Goal: Task Accomplishment & Management: Manage account settings

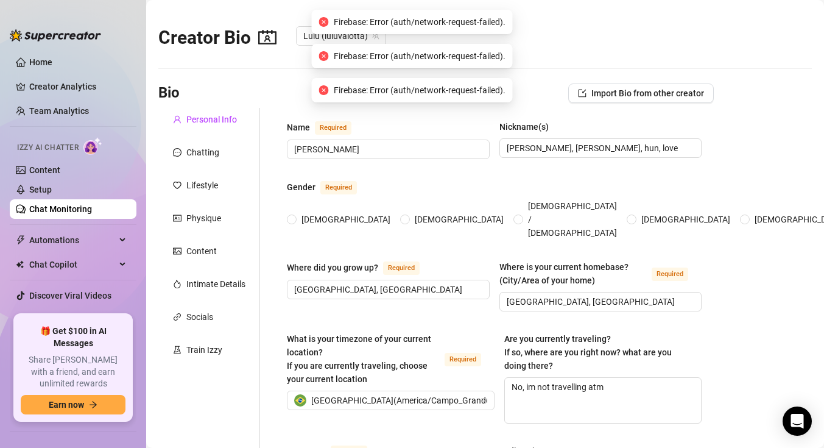
radio input "true"
type input "[DATE]"
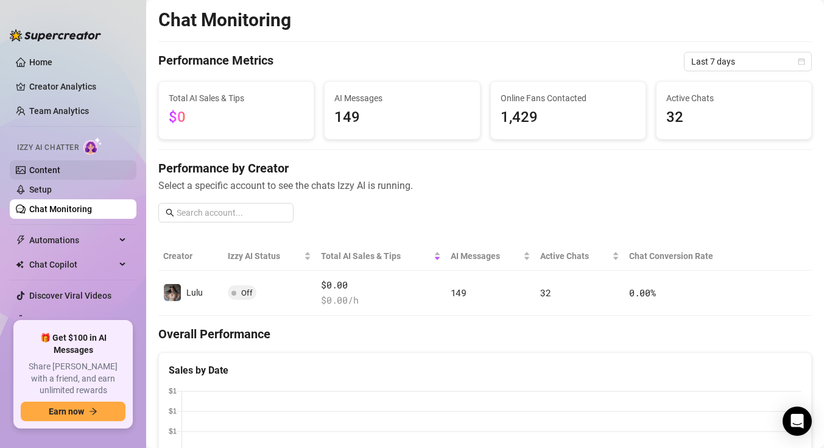
click at [60, 174] on link "Content" at bounding box center [44, 170] width 31 height 10
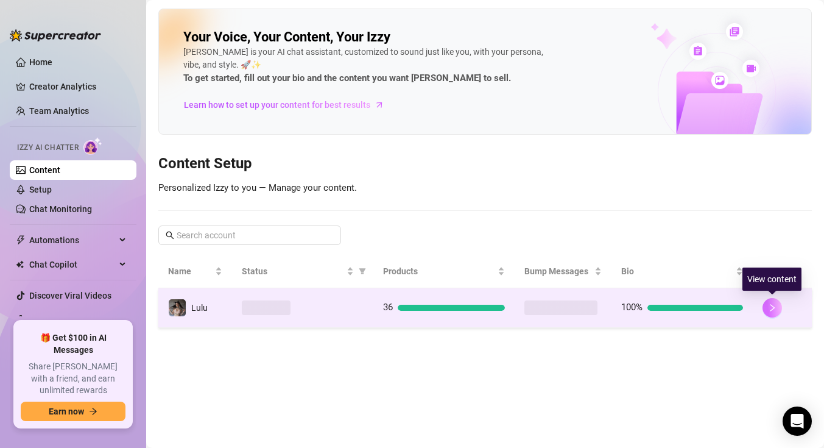
click at [770, 306] on icon "right" at bounding box center [772, 307] width 9 height 9
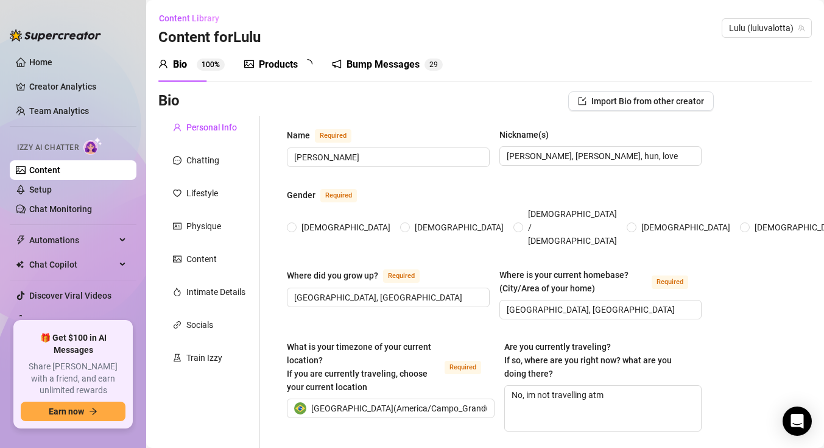
radio input "true"
type input "[DATE]"
click at [187, 168] on div "Chatting" at bounding box center [209, 160] width 102 height 23
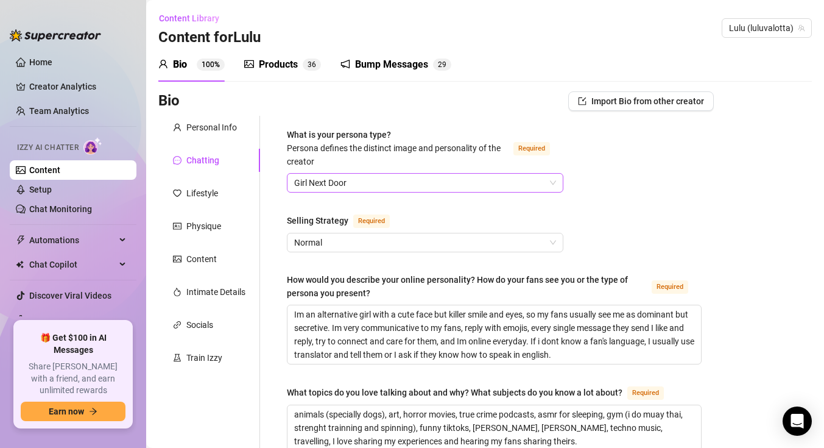
click at [348, 189] on span "Girl Next Door" at bounding box center [425, 183] width 262 height 18
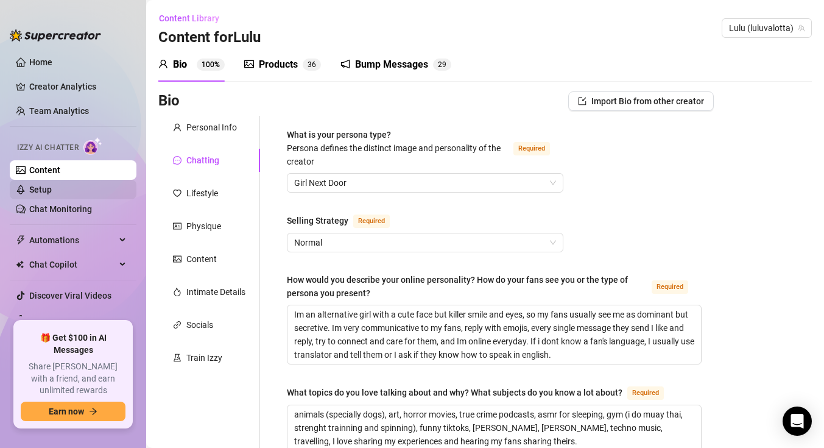
click at [47, 186] on link "Setup" at bounding box center [40, 189] width 23 height 10
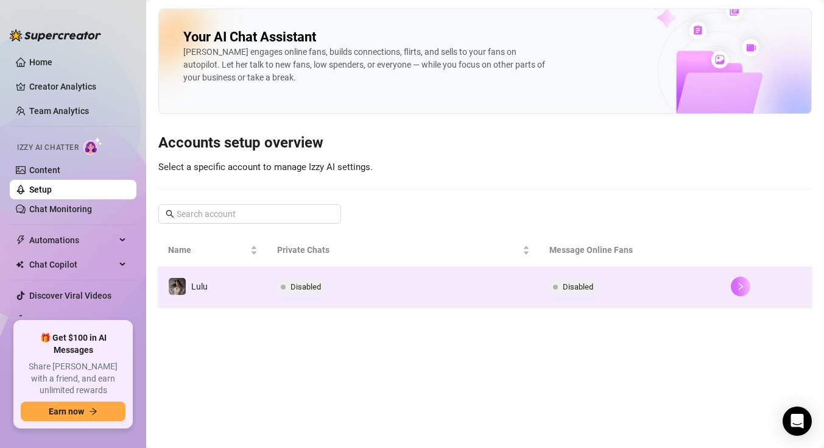
click at [736, 287] on icon "right" at bounding box center [740, 286] width 9 height 9
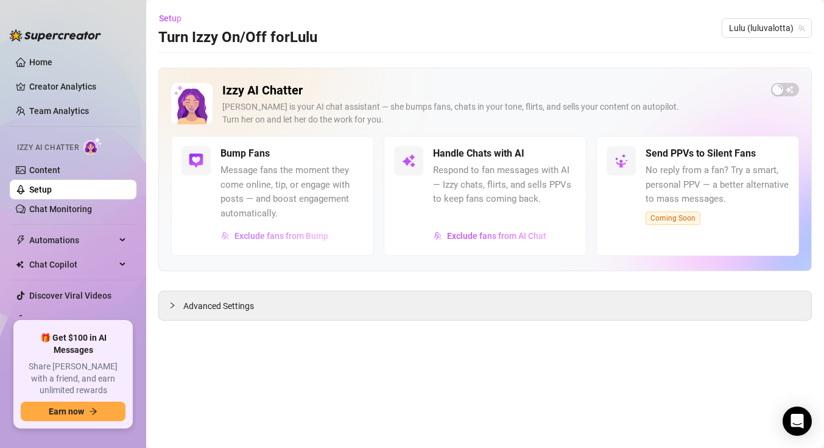
click at [284, 236] on span "Exclude fans from Bump" at bounding box center [281, 236] width 94 height 10
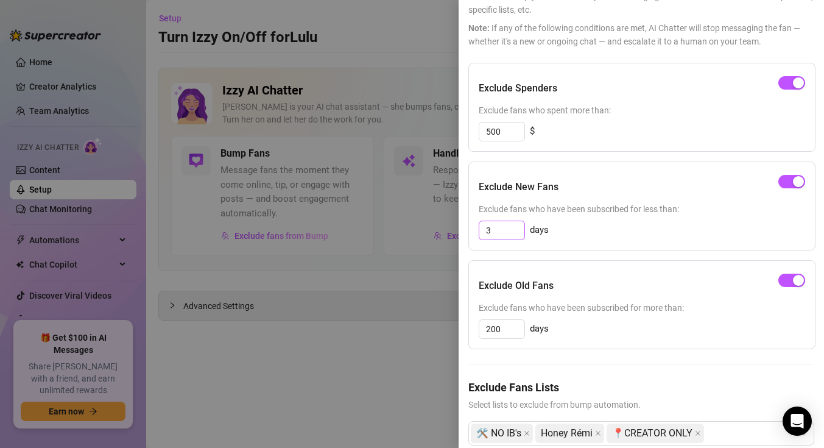
scroll to position [106, 0]
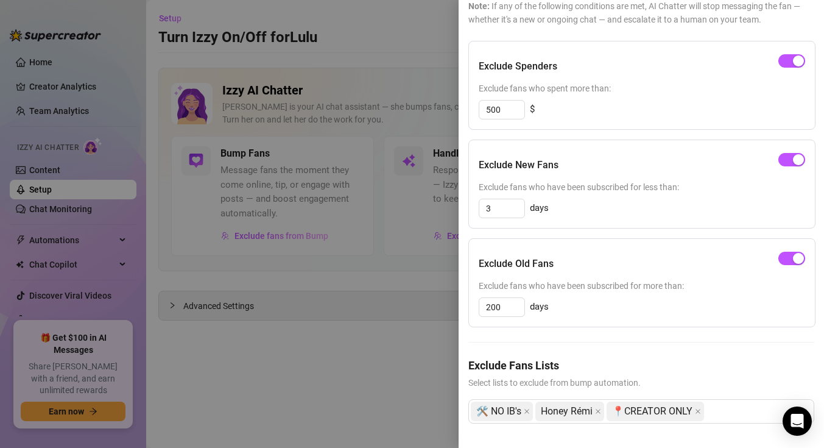
click at [387, 376] on div at bounding box center [412, 224] width 824 height 448
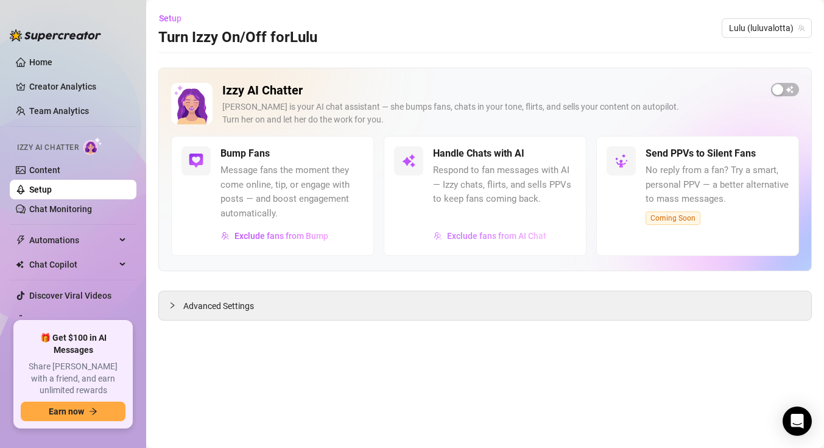
click at [477, 232] on span "Exclude fans from AI Chat" at bounding box center [496, 236] width 99 height 10
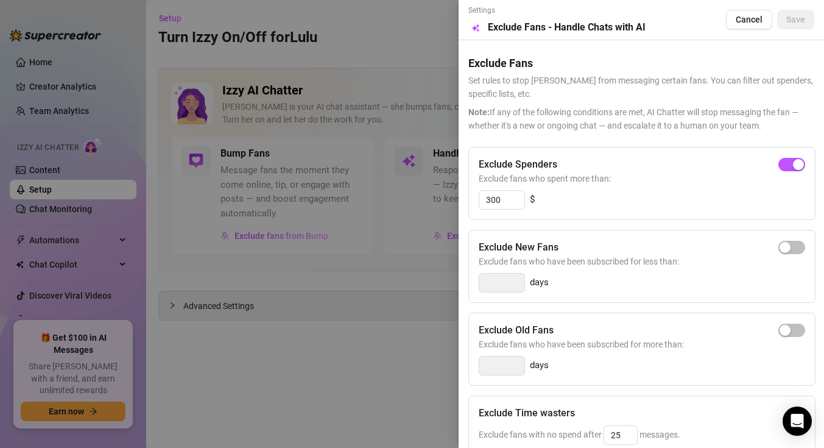
click at [792, 255] on span "Exclude fans who have been subscribed for less than:" at bounding box center [642, 261] width 326 height 13
click at [792, 245] on span "button" at bounding box center [791, 247] width 27 height 13
type input "3"
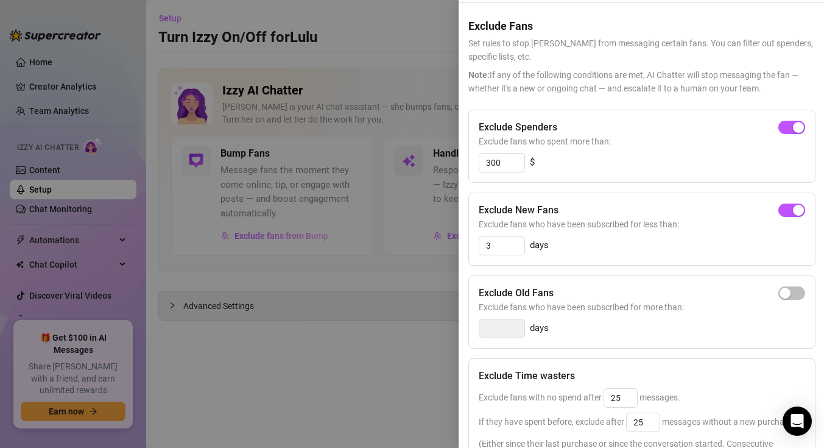
scroll to position [0, 0]
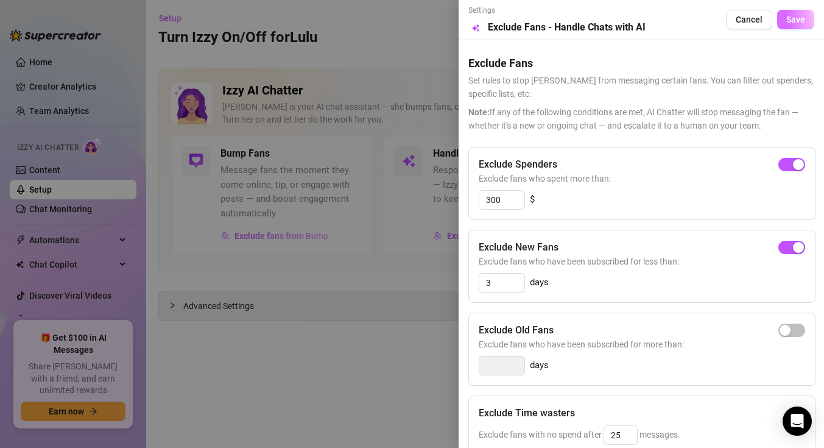
click at [792, 19] on span "Save" at bounding box center [795, 20] width 19 height 10
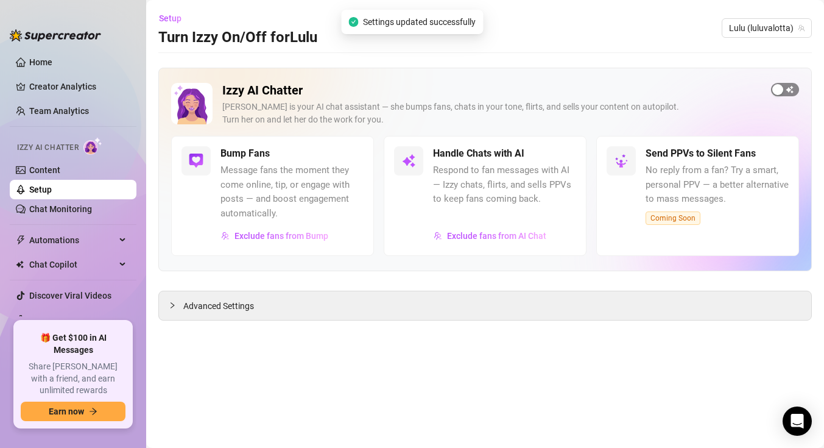
click at [789, 85] on span "button" at bounding box center [785, 89] width 28 height 13
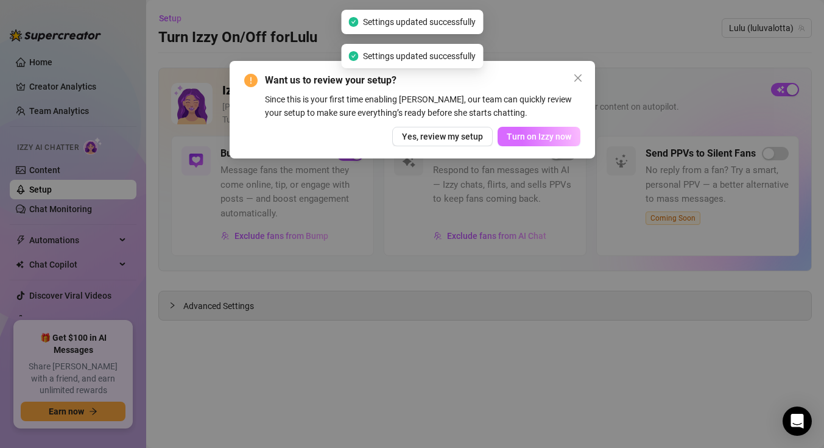
click at [534, 132] on span "Turn on Izzy now" at bounding box center [539, 137] width 65 height 10
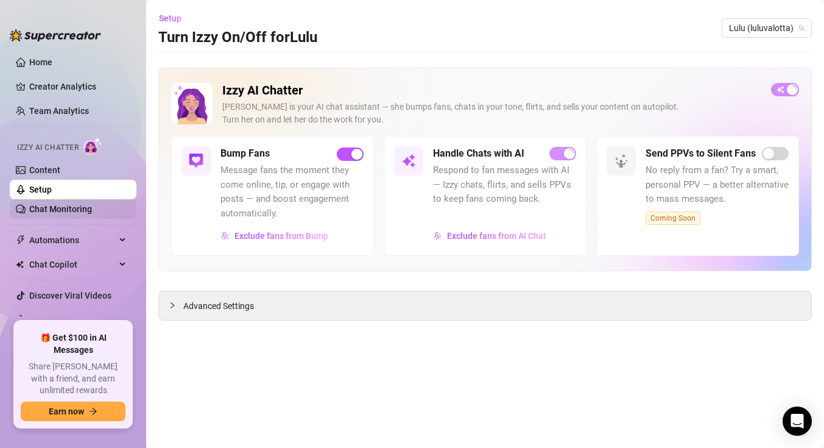
click at [60, 206] on link "Chat Monitoring" at bounding box center [60, 209] width 63 height 10
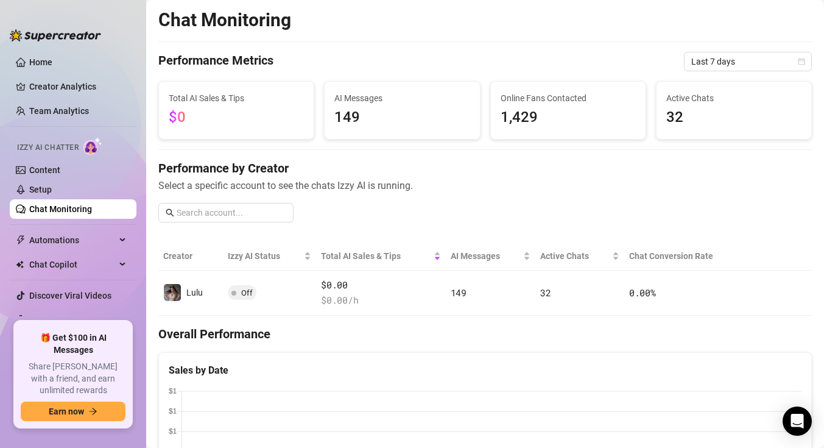
click at [85, 44] on div at bounding box center [55, 29] width 91 height 37
click at [52, 61] on link "Home" at bounding box center [40, 62] width 23 height 10
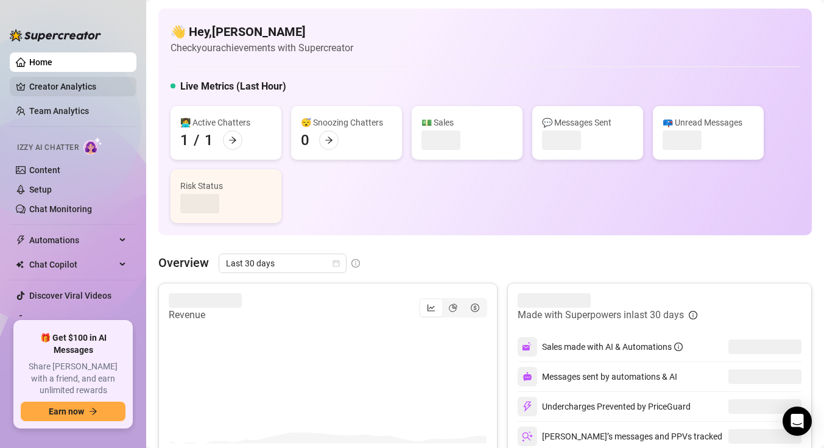
click at [82, 88] on link "Creator Analytics" at bounding box center [77, 86] width 97 height 19
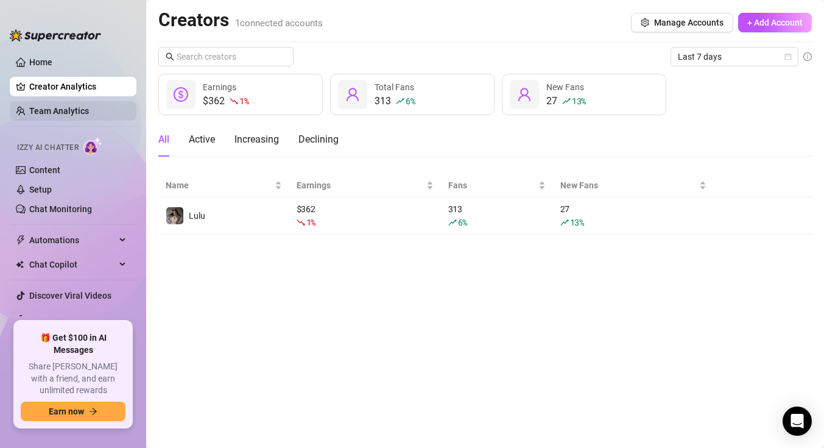
click at [65, 106] on link "Team Analytics" at bounding box center [59, 111] width 60 height 10
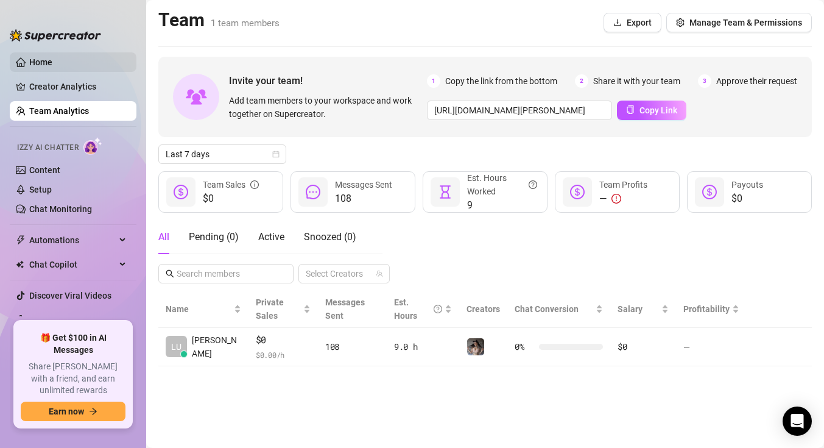
click at [52, 65] on link "Home" at bounding box center [40, 62] width 23 height 10
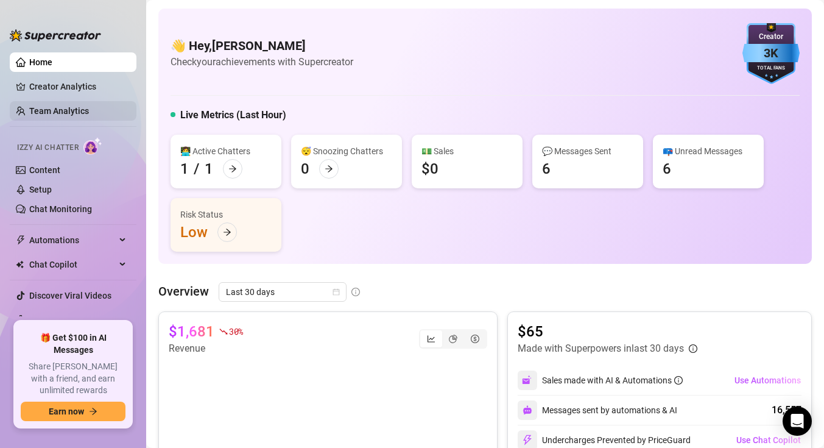
click at [66, 110] on link "Team Analytics" at bounding box center [59, 111] width 60 height 10
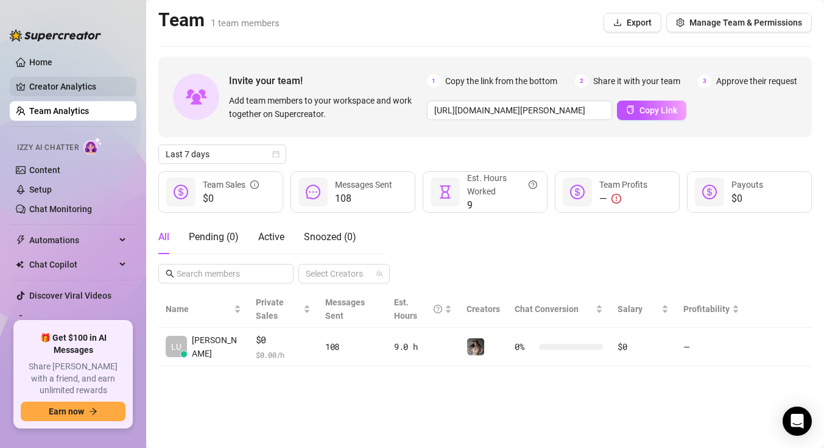
click at [85, 84] on link "Creator Analytics" at bounding box center [77, 86] width 97 height 19
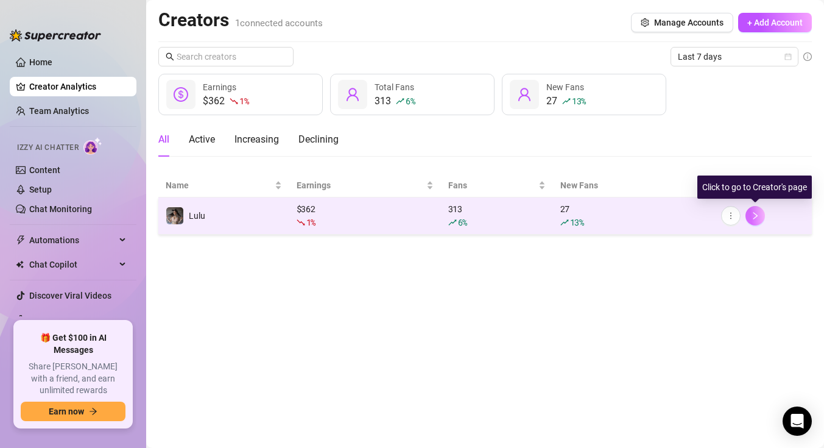
click at [756, 220] on button "button" at bounding box center [754, 215] width 19 height 19
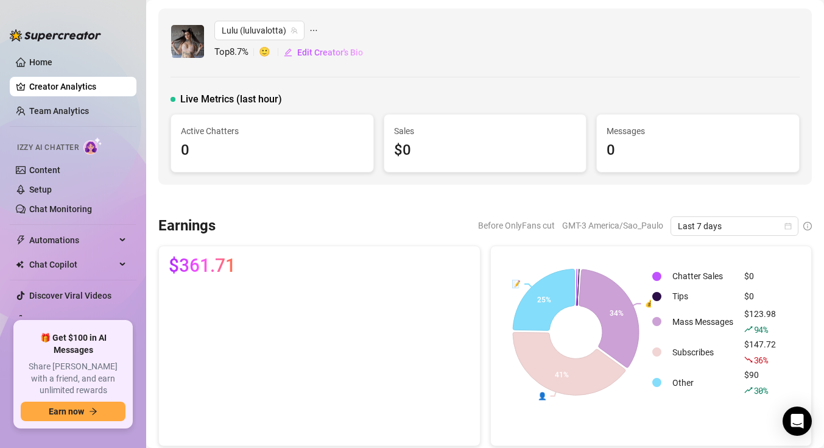
click at [529, 86] on div "[PERSON_NAME] (luluvalotta) Top 8.7 % 🙂 Edit Creator's Bio Live Metrics (last h…" at bounding box center [484, 97] width 653 height 176
click at [52, 57] on link "Home" at bounding box center [40, 62] width 23 height 10
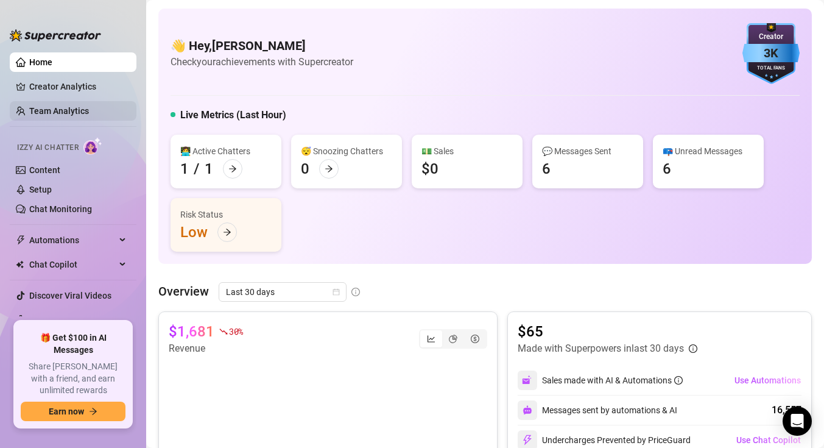
click at [87, 106] on link "Team Analytics" at bounding box center [59, 111] width 60 height 10
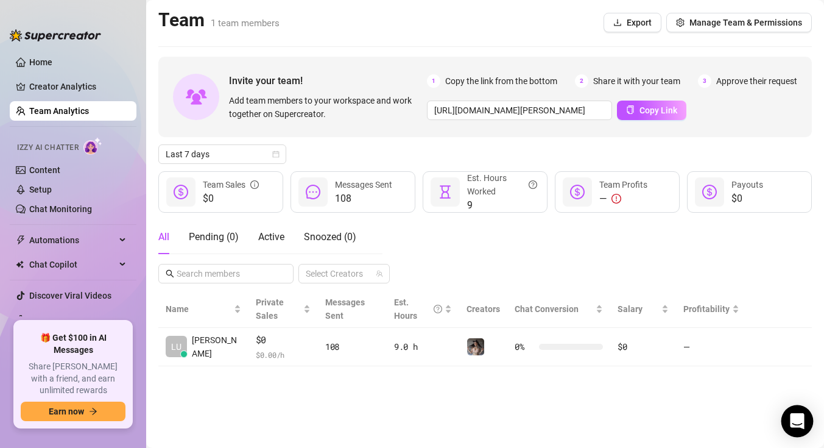
click at [784, 420] on div "Open Intercom Messenger" at bounding box center [797, 421] width 32 height 32
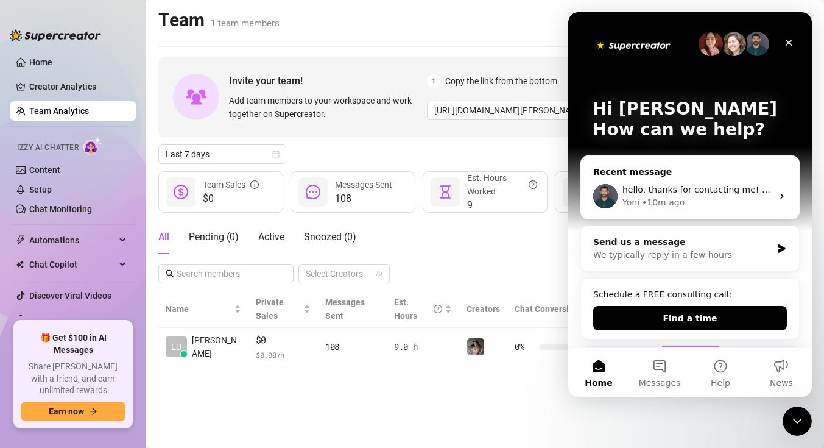
click at [702, 206] on div "Yoni • 10m ago" at bounding box center [697, 202] width 150 height 13
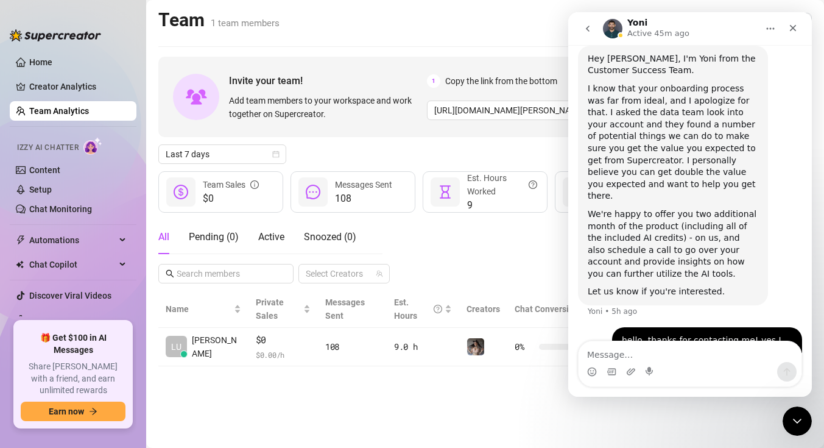
scroll to position [1237, 0]
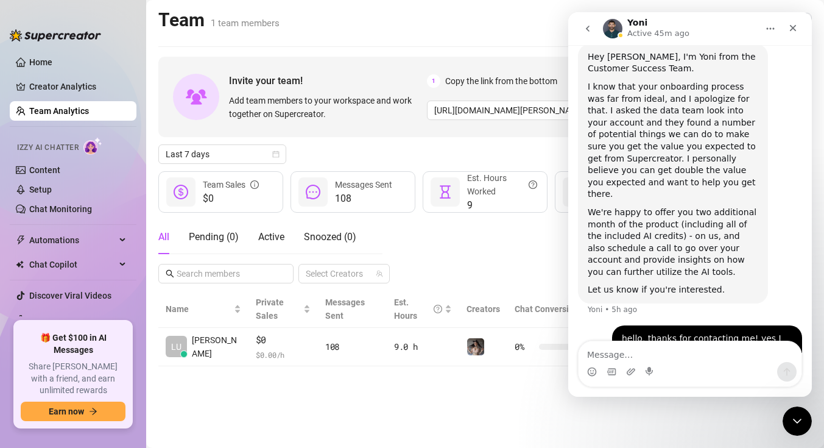
click at [539, 240] on div "All Pending ( 0 ) Active Snoozed ( 0 ) Select Creators" at bounding box center [484, 251] width 653 height 63
click at [793, 22] on div "Close" at bounding box center [793, 28] width 22 height 22
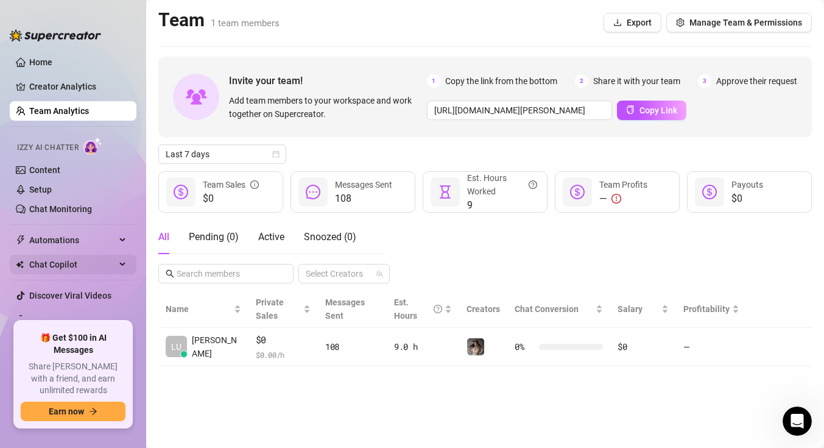
click at [74, 266] on span "Chat Copilot" at bounding box center [72, 264] width 86 height 19
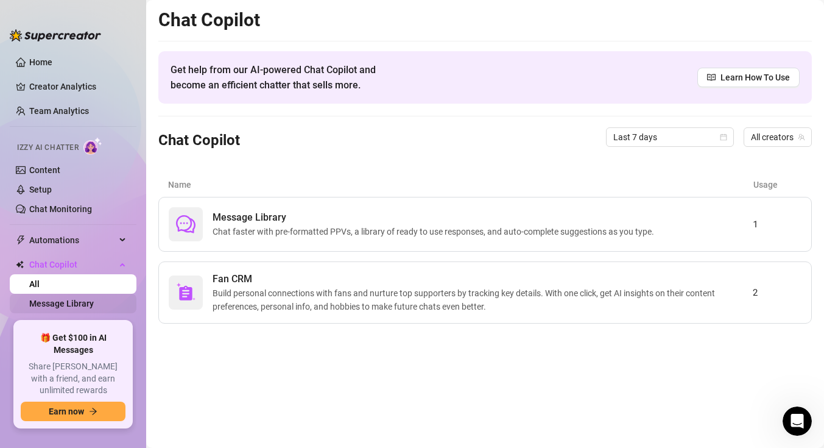
click at [94, 305] on link "Message Library" at bounding box center [61, 303] width 65 height 10
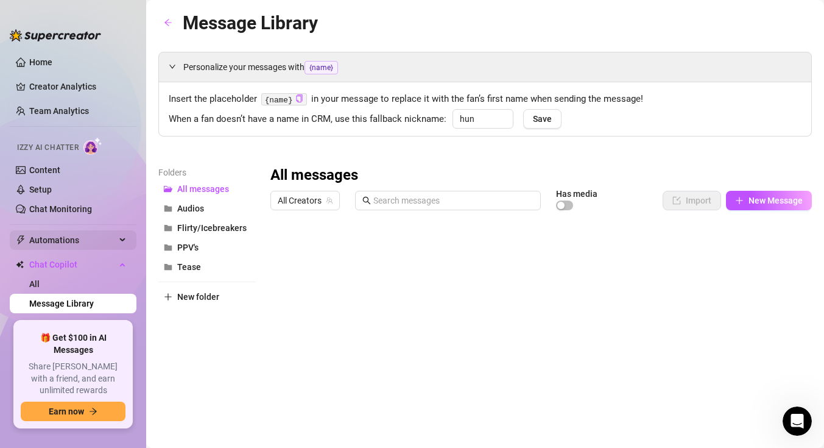
click at [96, 240] on span "Automations" at bounding box center [72, 239] width 86 height 19
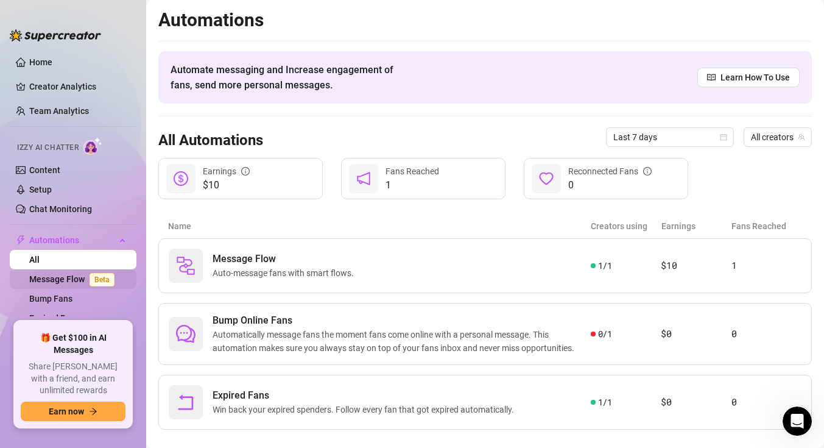
click at [79, 275] on link "Message Flow Beta" at bounding box center [74, 279] width 90 height 10
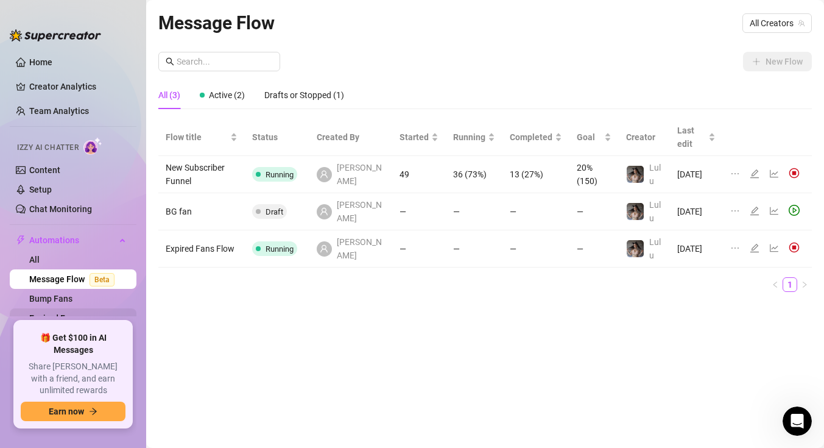
click at [79, 313] on link "Expired Fans" at bounding box center [54, 318] width 50 height 10
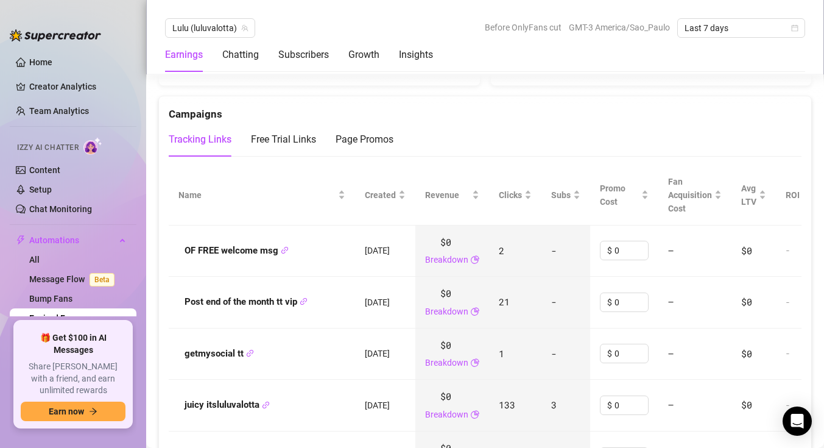
scroll to position [1335, 0]
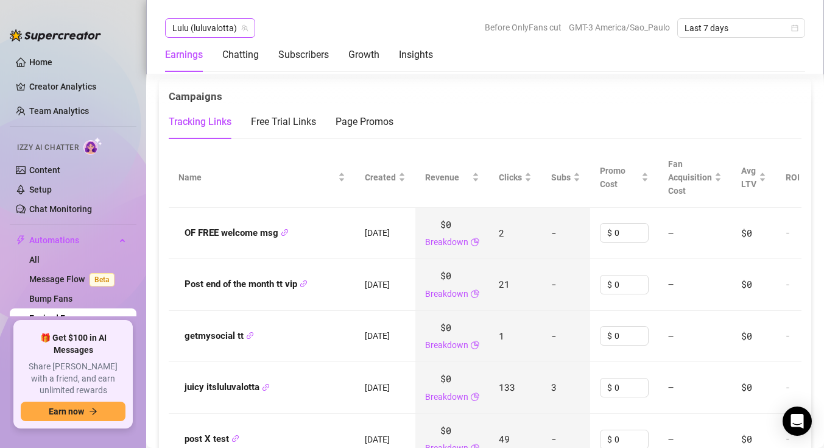
click at [219, 35] on span "Lulu (luluvalotta)" at bounding box center [210, 28] width 76 height 18
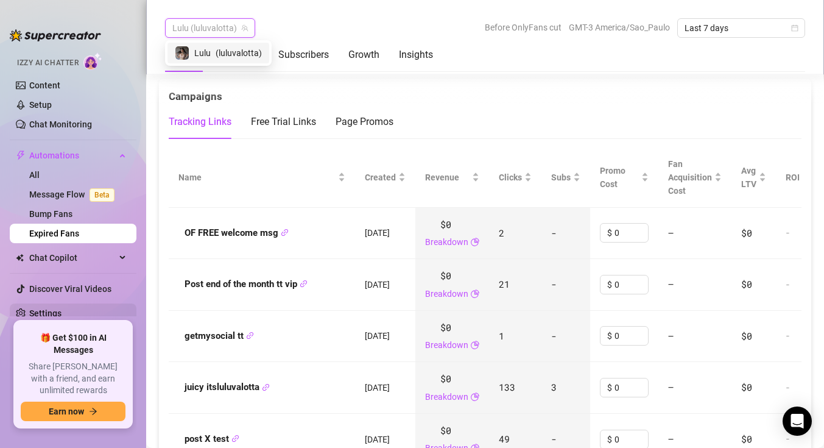
click at [61, 318] on link "Settings" at bounding box center [45, 313] width 32 height 10
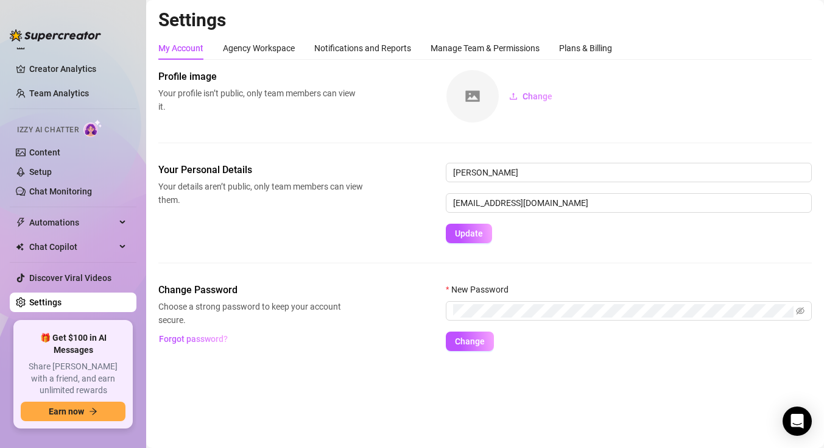
scroll to position [7, 0]
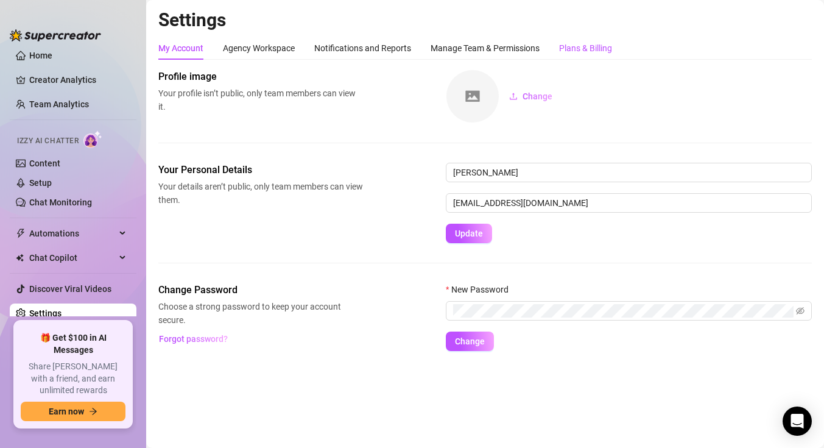
click at [567, 51] on div "Plans & Billing" at bounding box center [585, 47] width 53 height 13
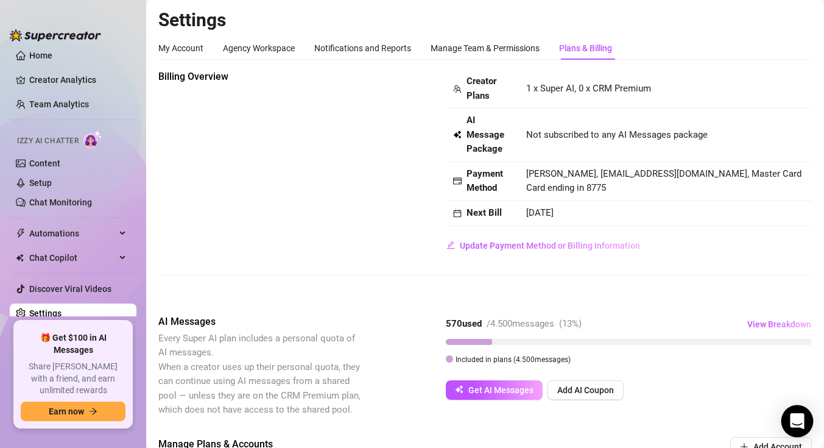
click at [793, 424] on icon "Open Intercom Messenger" at bounding box center [797, 421] width 16 height 16
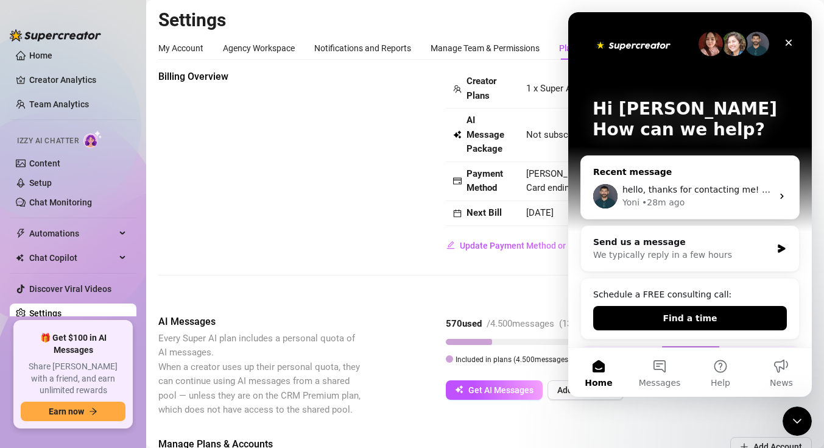
click at [701, 208] on div "Yoni • 28m ago" at bounding box center [697, 202] width 150 height 13
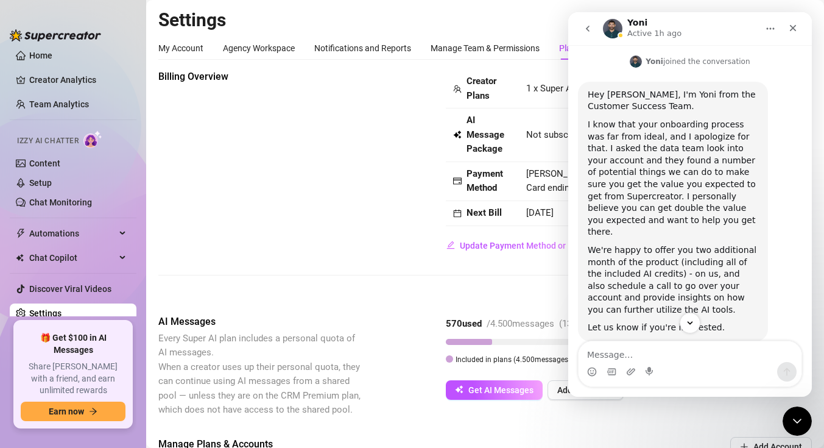
scroll to position [1237, 0]
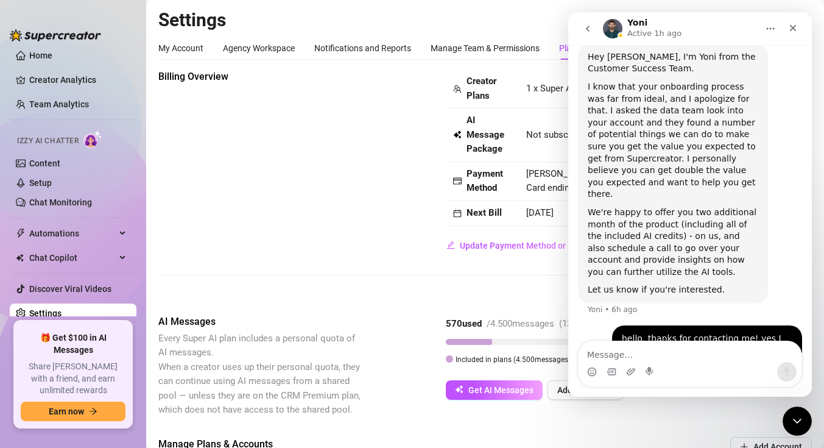
click at [659, 362] on div "Intercom messenger" at bounding box center [689, 371] width 223 height 19
click at [659, 352] on textarea "Message…" at bounding box center [689, 351] width 223 height 21
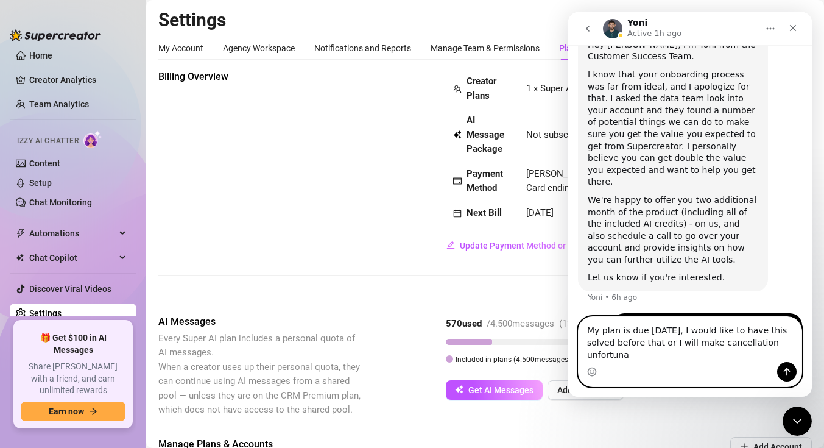
scroll to position [1261, 0]
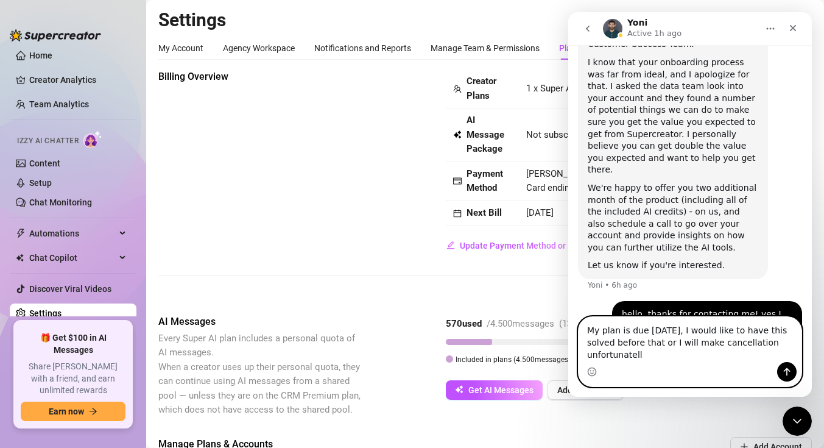
type textarea "My plan is due sep 20th, I would like to have this solved before that or I will…"
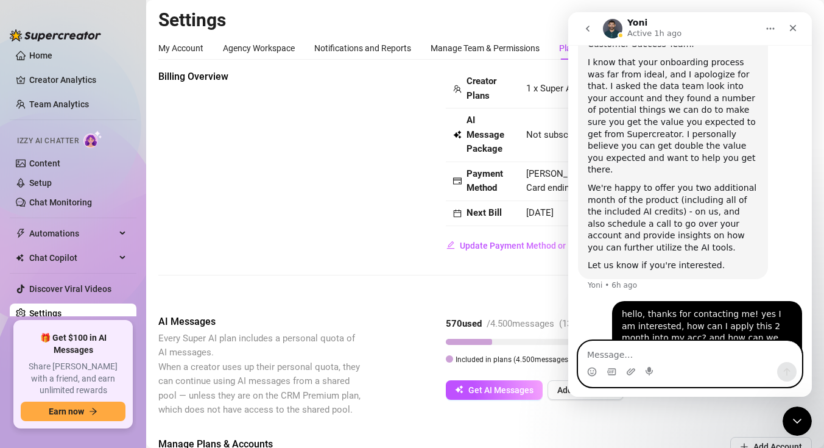
scroll to position [1288, 0]
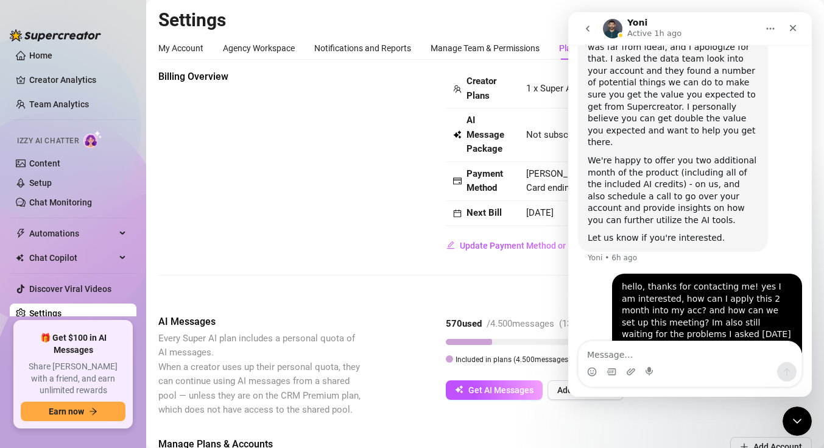
click at [594, 30] on button "go back" at bounding box center [587, 28] width 23 height 23
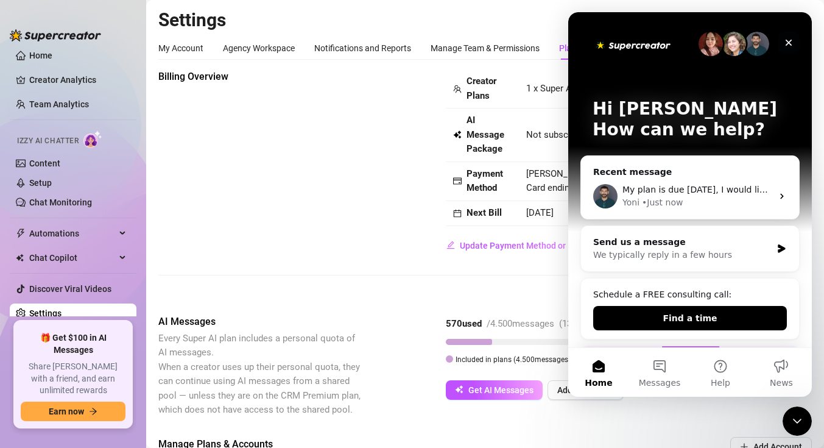
click at [793, 38] on div "Close" at bounding box center [789, 43] width 22 height 22
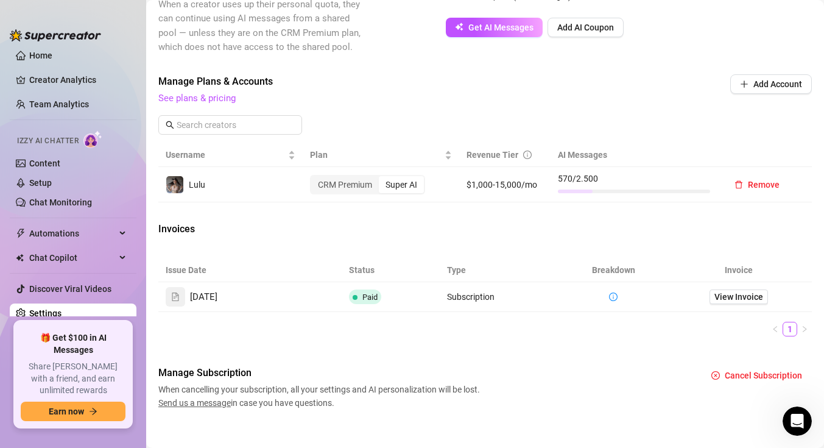
scroll to position [375, 0]
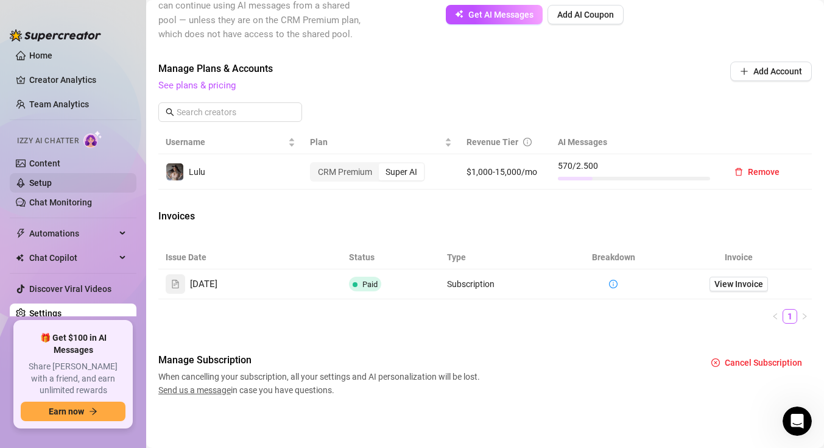
click at [52, 184] on link "Setup" at bounding box center [40, 183] width 23 height 10
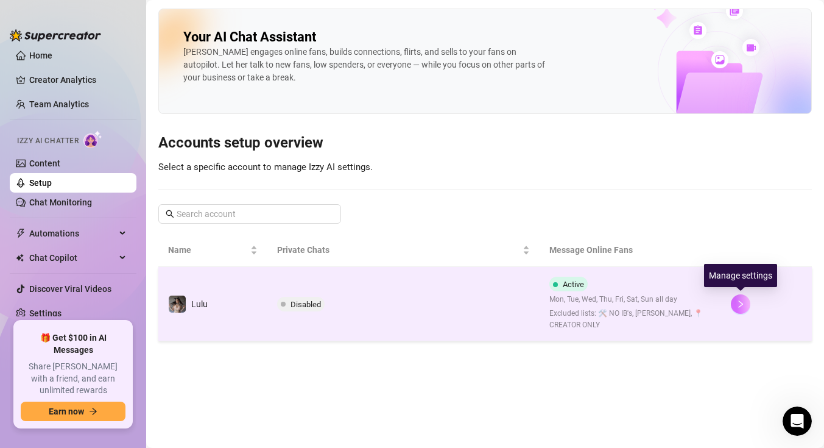
click at [741, 300] on icon "right" at bounding box center [740, 304] width 9 height 9
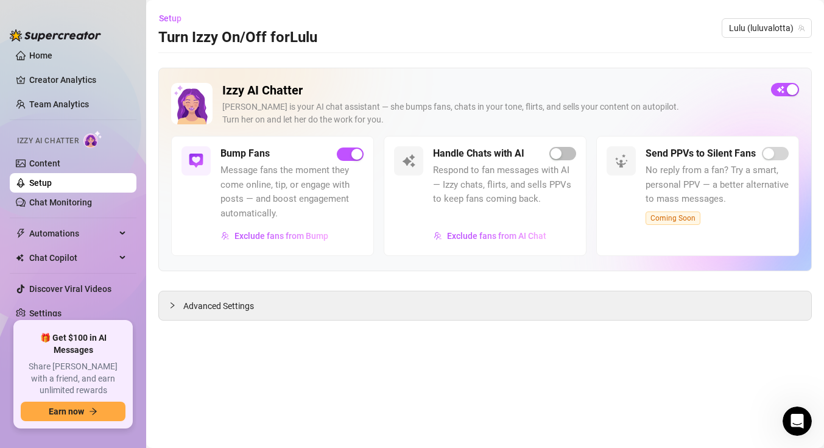
click at [52, 183] on link "Setup" at bounding box center [40, 183] width 23 height 10
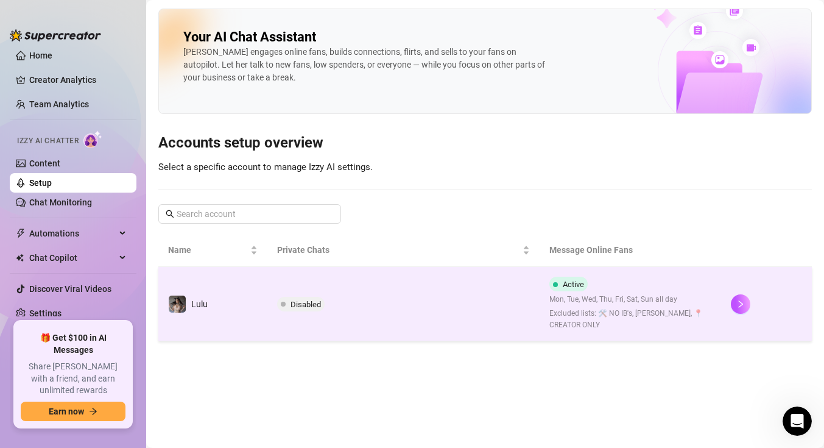
click at [295, 302] on span "Disabled" at bounding box center [305, 304] width 30 height 9
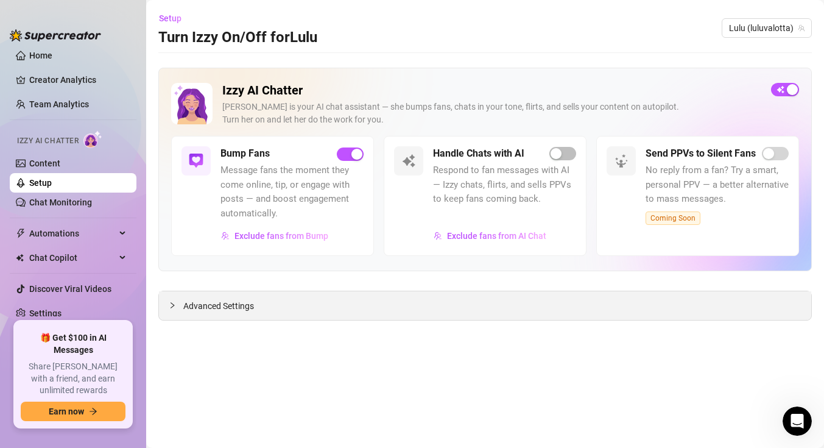
click at [193, 294] on div "Advanced Settings" at bounding box center [485, 305] width 652 height 29
click at [188, 301] on span "Advanced Settings" at bounding box center [218, 305] width 71 height 13
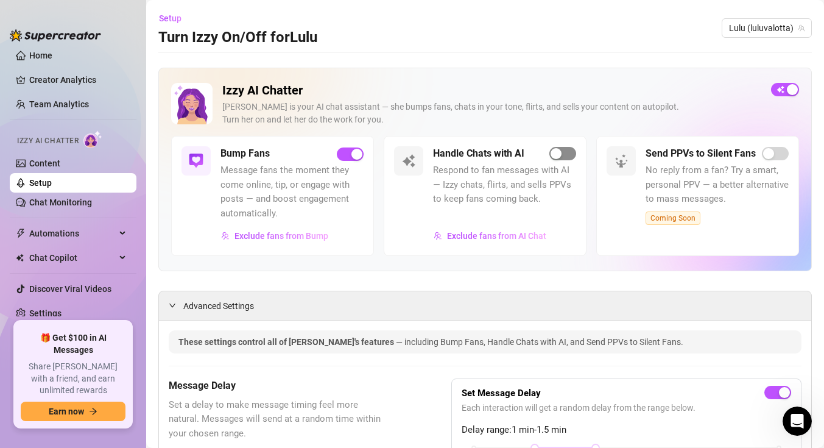
click at [564, 155] on span "button" at bounding box center [562, 153] width 27 height 13
click at [530, 236] on span "Exclude fans from AI Chat" at bounding box center [496, 236] width 99 height 10
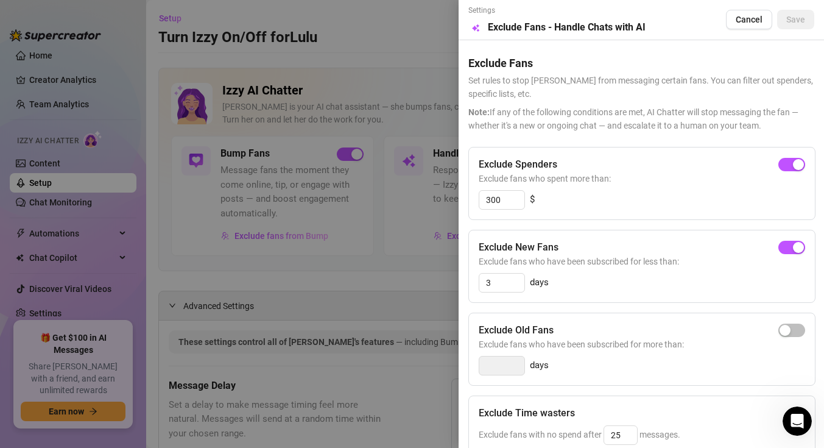
click at [385, 256] on div at bounding box center [412, 224] width 824 height 448
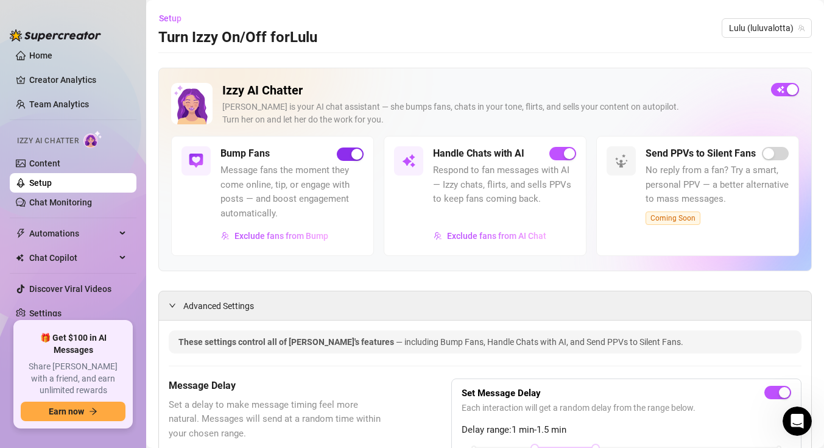
click at [342, 158] on span "button" at bounding box center [350, 153] width 27 height 13
click at [52, 183] on link "Setup" at bounding box center [40, 183] width 23 height 10
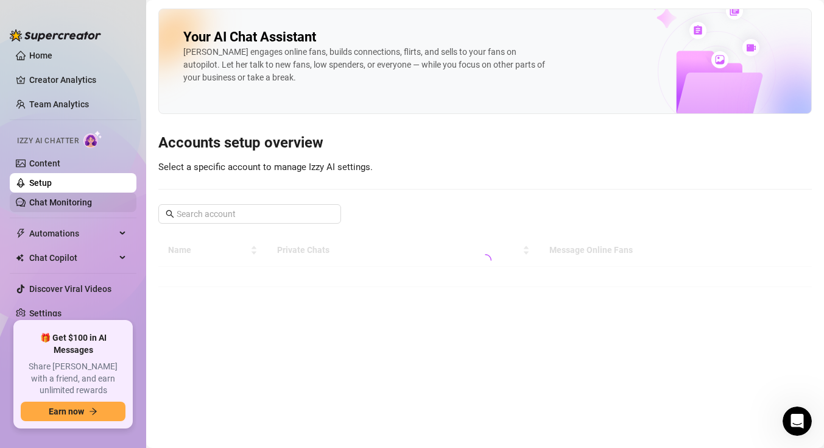
click at [66, 197] on link "Chat Monitoring" at bounding box center [60, 202] width 63 height 10
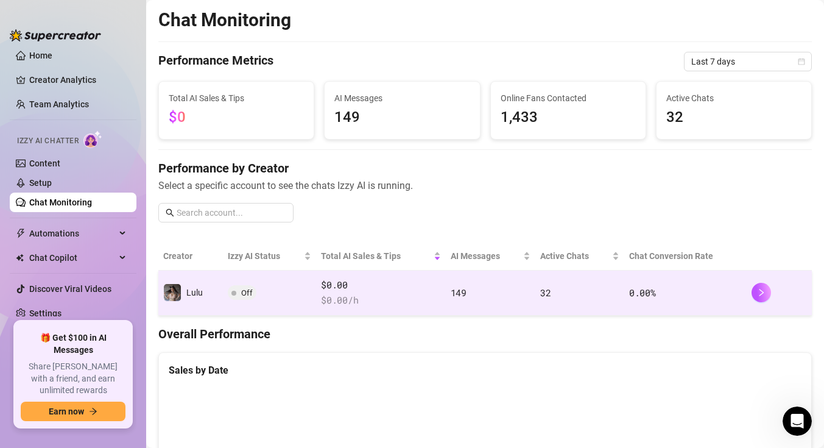
click at [245, 297] on span "Off" at bounding box center [247, 292] width 12 height 9
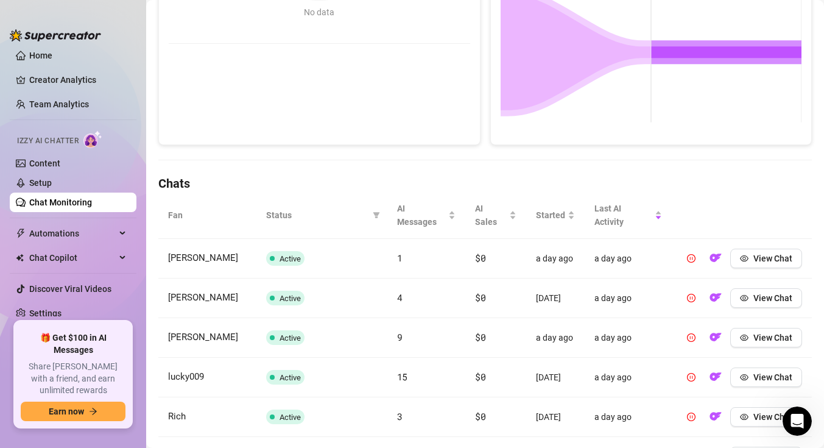
scroll to position [332, 0]
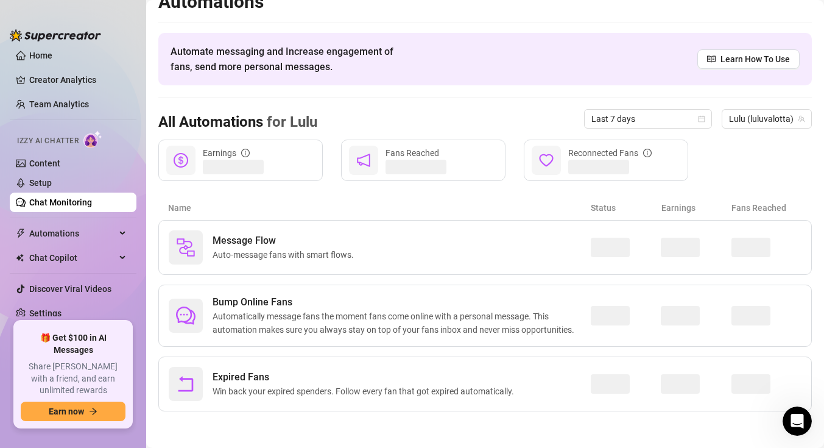
scroll to position [18, 0]
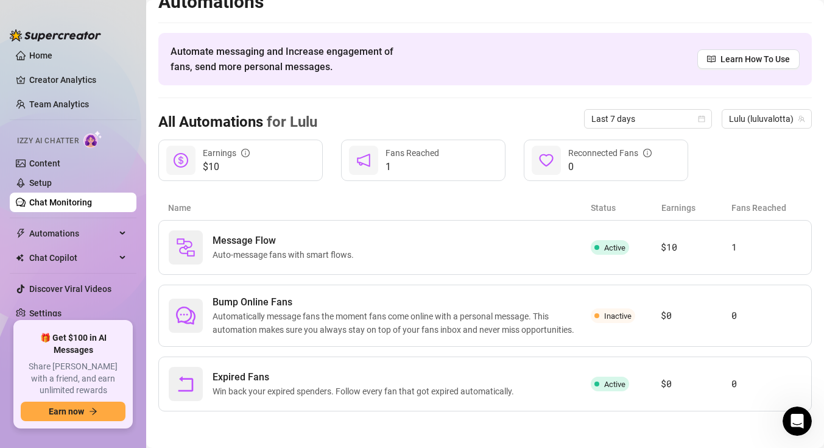
click at [92, 199] on link "Chat Monitoring" at bounding box center [60, 202] width 63 height 10
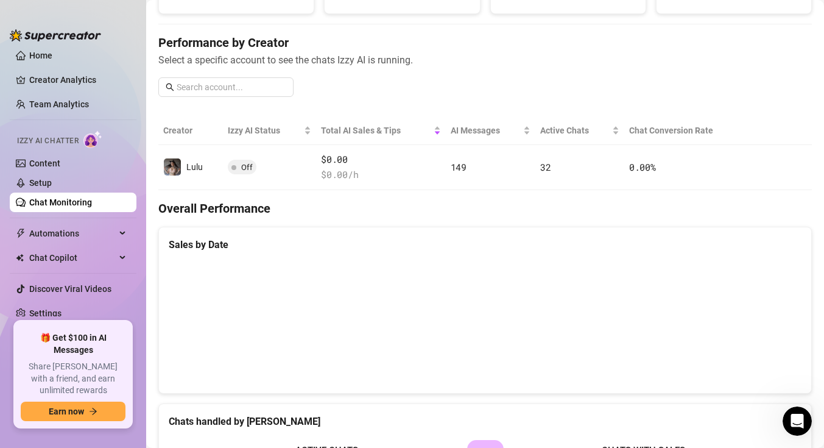
scroll to position [121, 0]
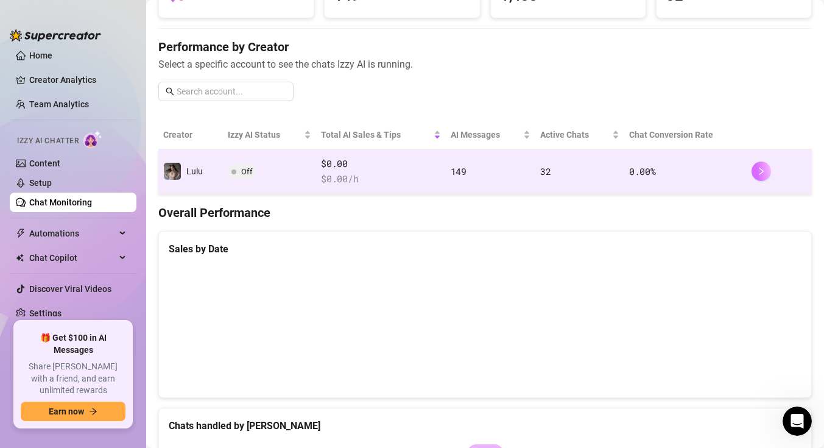
click at [762, 168] on icon "right" at bounding box center [761, 171] width 9 height 9
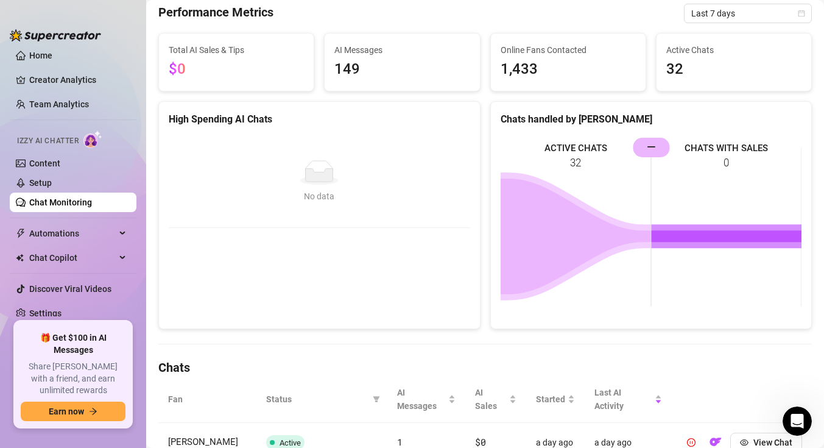
scroll to position [79, 0]
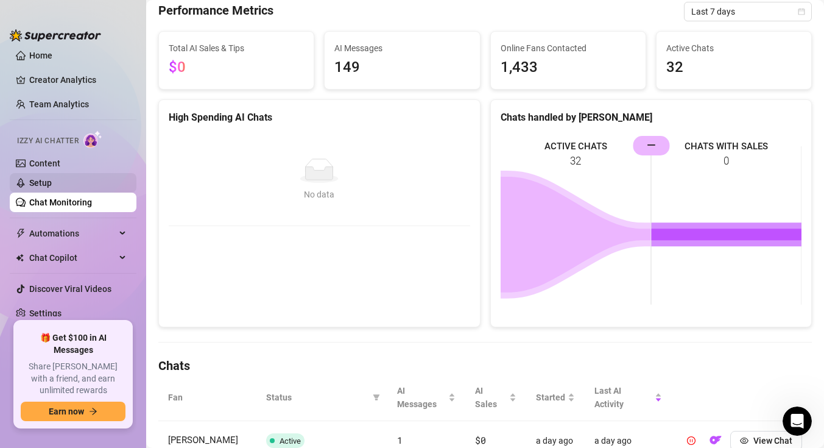
click at [52, 186] on link "Setup" at bounding box center [40, 183] width 23 height 10
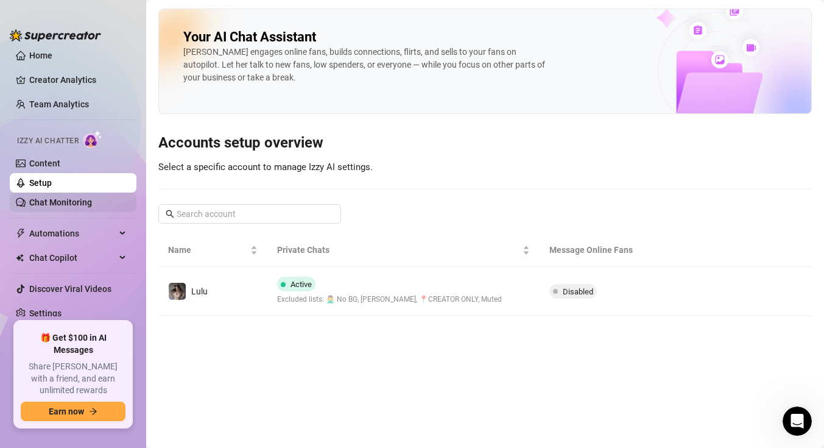
click at [74, 197] on link "Chat Monitoring" at bounding box center [60, 202] width 63 height 10
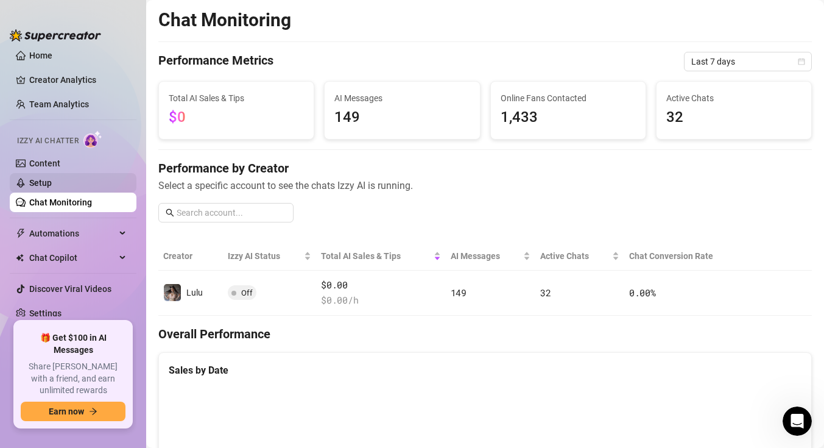
click at [52, 178] on link "Setup" at bounding box center [40, 183] width 23 height 10
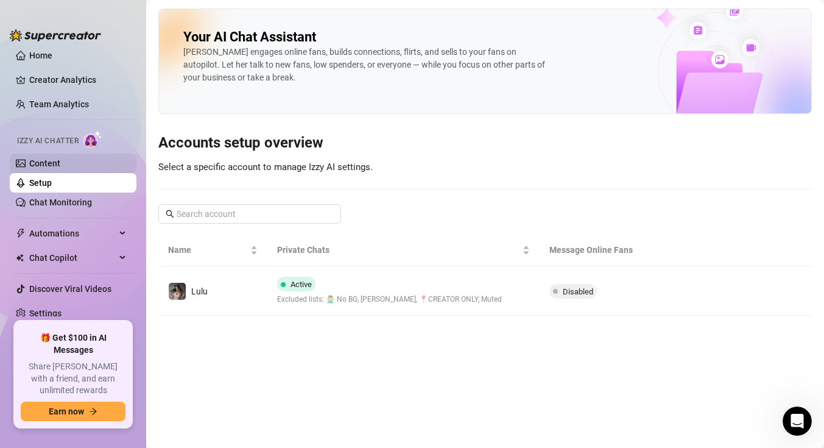
click at [60, 163] on link "Content" at bounding box center [44, 163] width 31 height 10
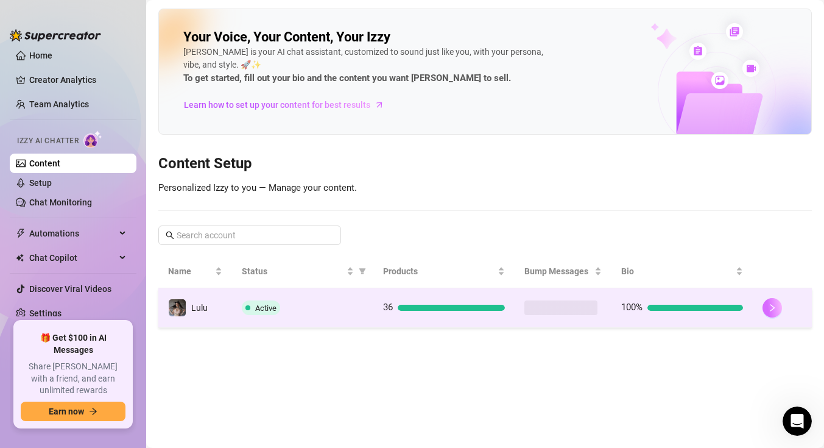
click at [769, 309] on icon "right" at bounding box center [772, 307] width 9 height 9
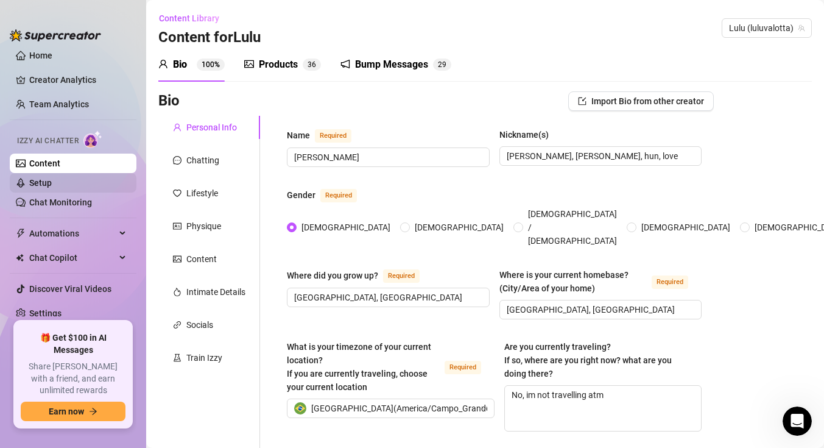
click at [52, 178] on link "Setup" at bounding box center [40, 183] width 23 height 10
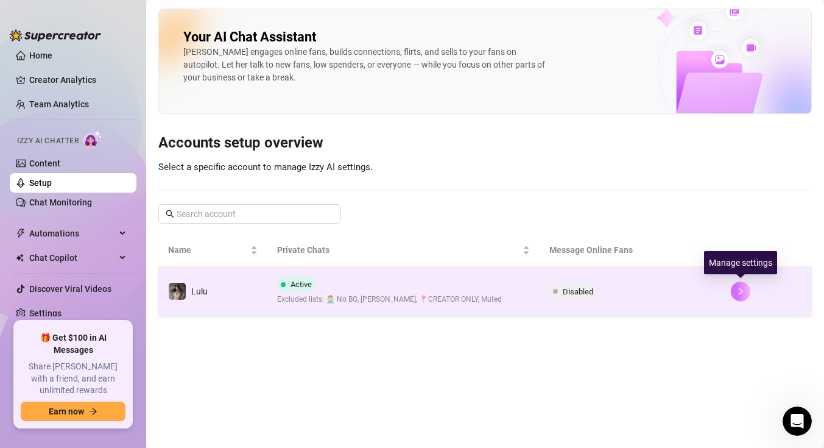
click at [740, 293] on icon "right" at bounding box center [741, 290] width 4 height 7
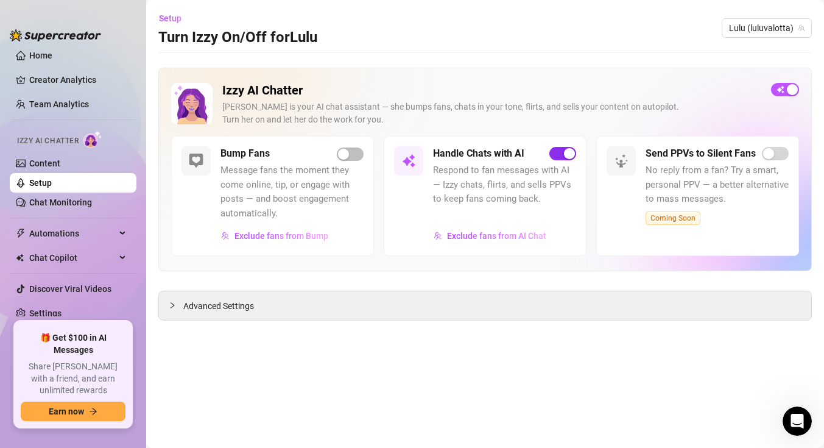
click at [565, 148] on div "button" at bounding box center [569, 153] width 11 height 11
